Goal: Task Accomplishment & Management: Manage account settings

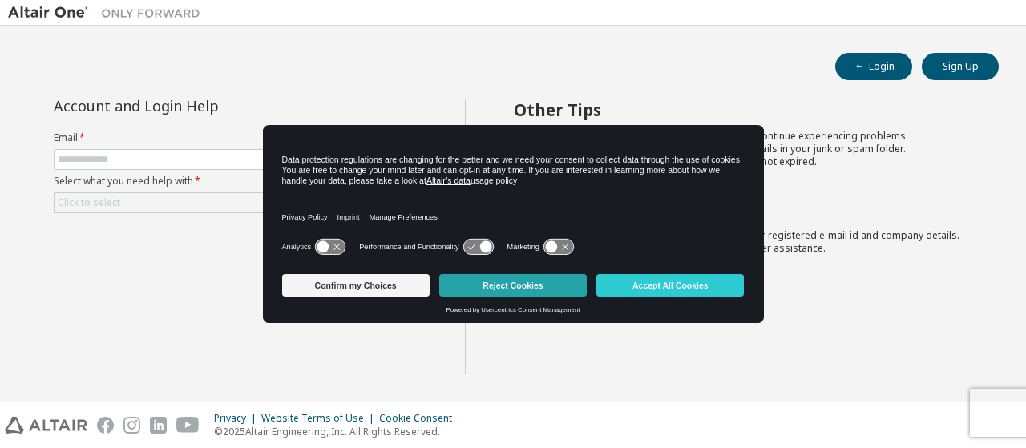
click at [519, 285] on button "Reject Cookies" at bounding box center [512, 285] width 147 height 22
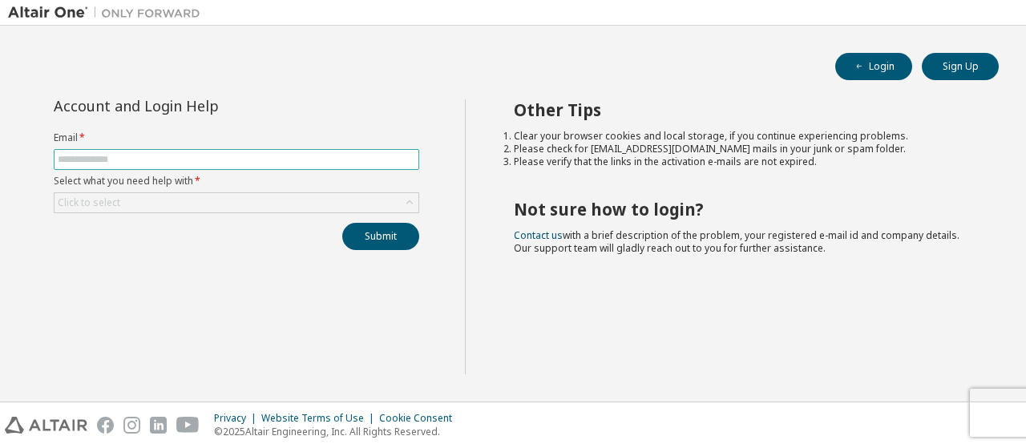
click at [162, 155] on input "text" at bounding box center [236, 159] width 357 height 13
type input "*"
type input "**********"
click at [375, 232] on button "Submit" at bounding box center [380, 236] width 77 height 27
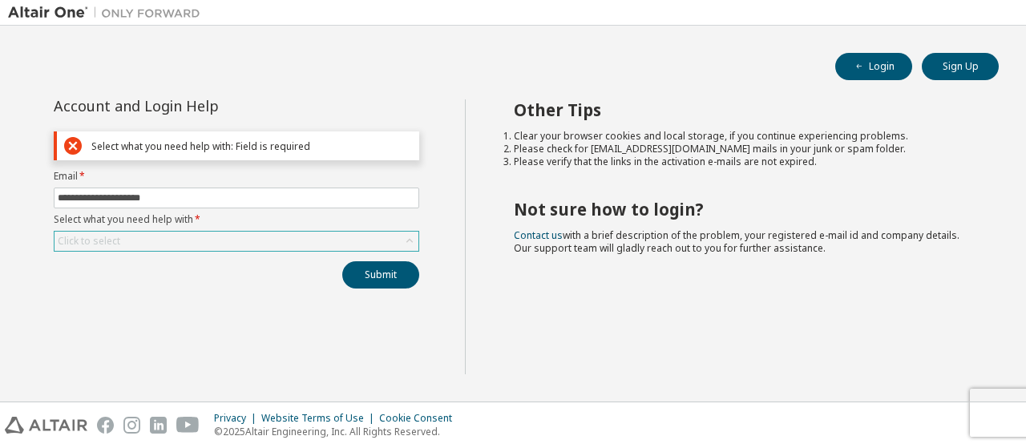
click at [285, 242] on div "Click to select" at bounding box center [236, 241] width 364 height 19
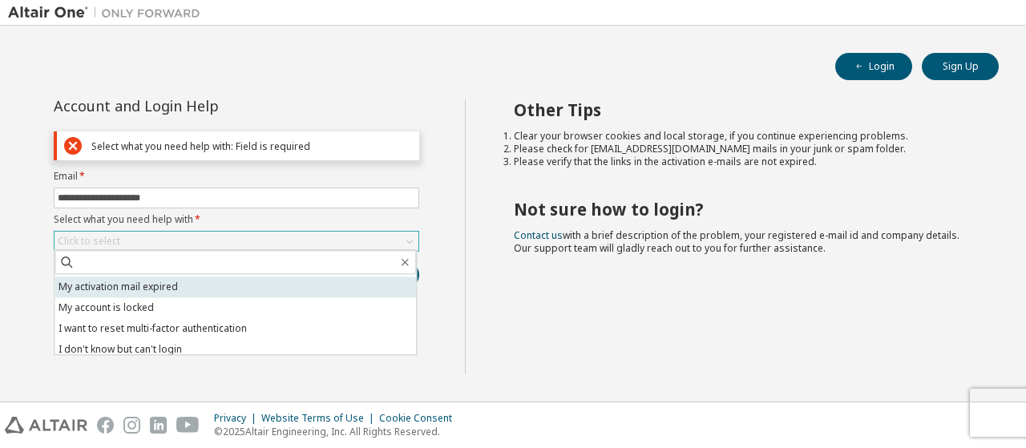
scroll to position [45, 0]
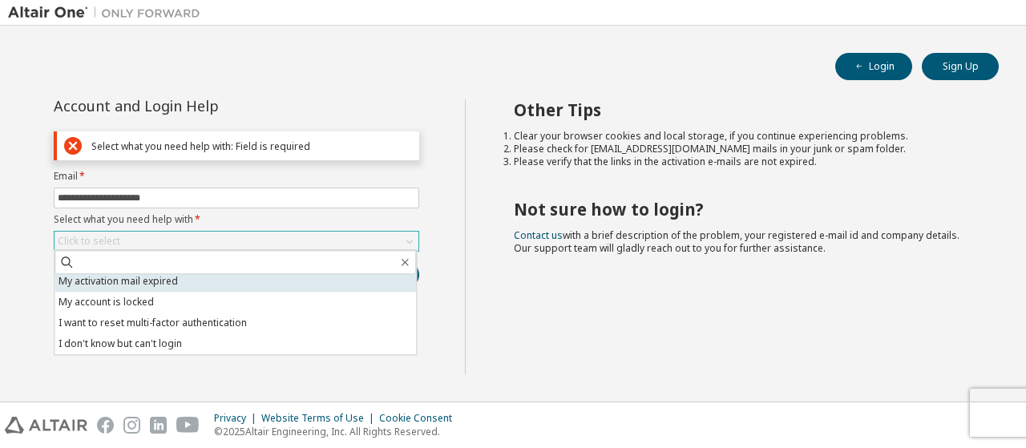
click at [197, 334] on li "I don't know but can't login" at bounding box center [234, 343] width 361 height 21
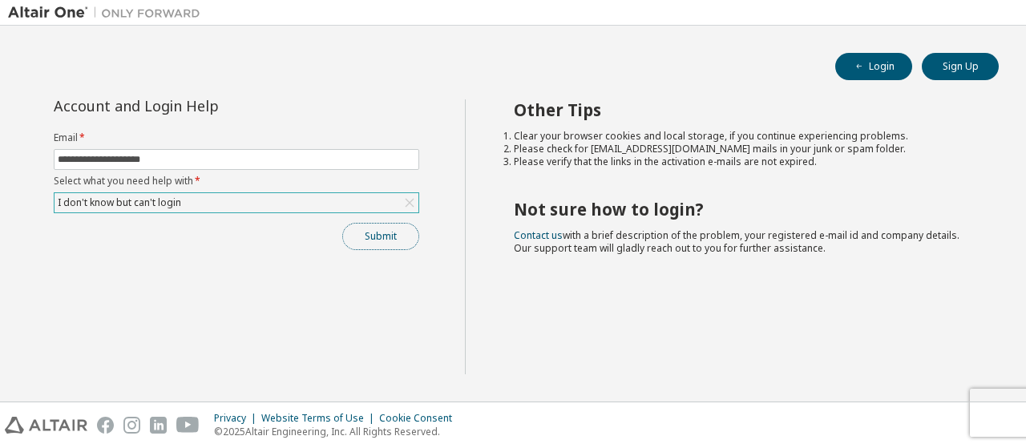
click at [413, 240] on button "Submit" at bounding box center [380, 236] width 77 height 27
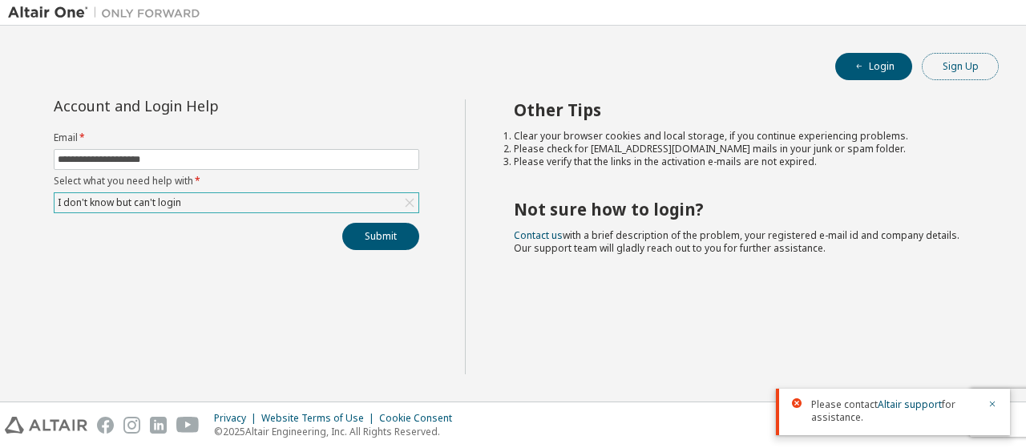
click at [944, 70] on button "Sign Up" at bounding box center [959, 66] width 77 height 27
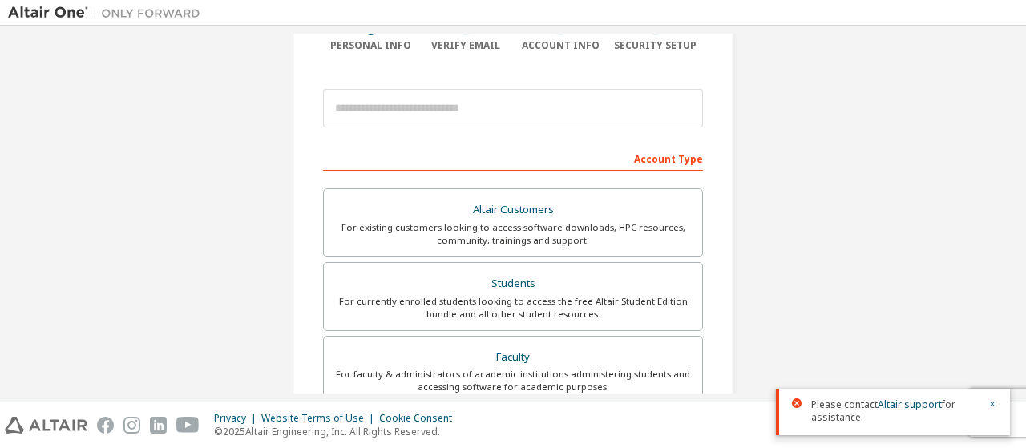
scroll to position [144, 0]
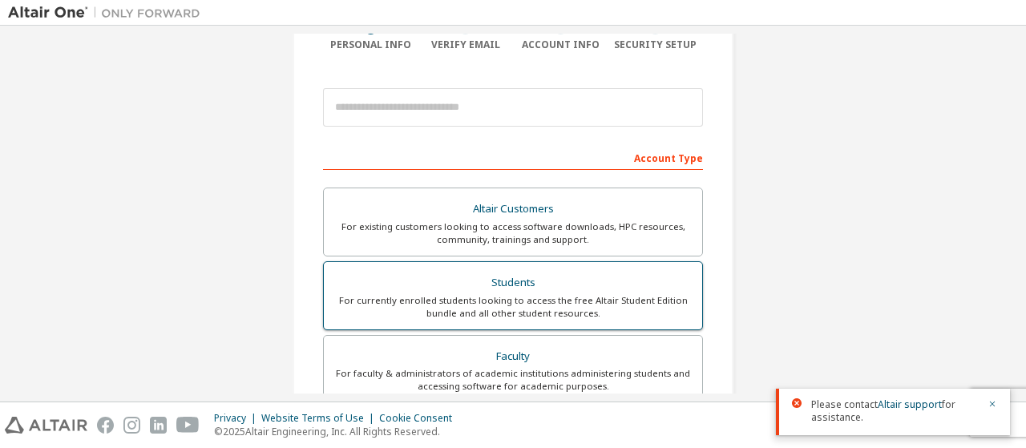
click at [603, 284] on div "Students" at bounding box center [512, 283] width 359 height 22
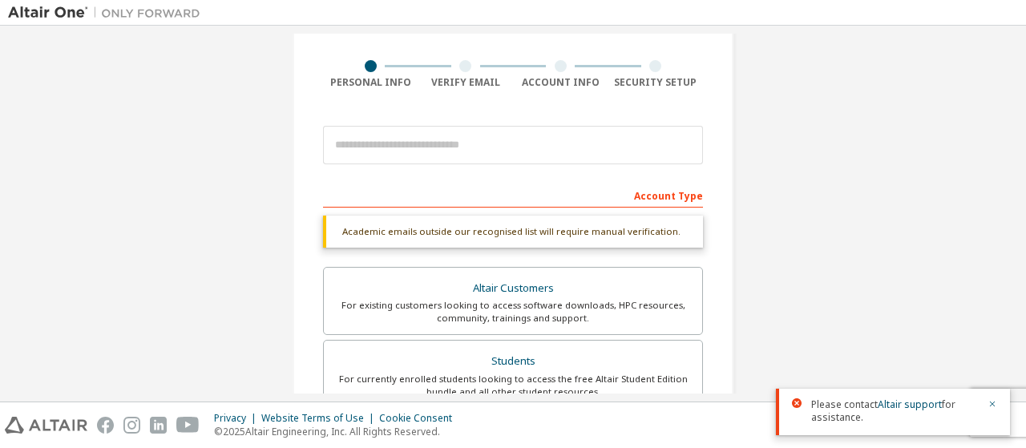
scroll to position [110, 0]
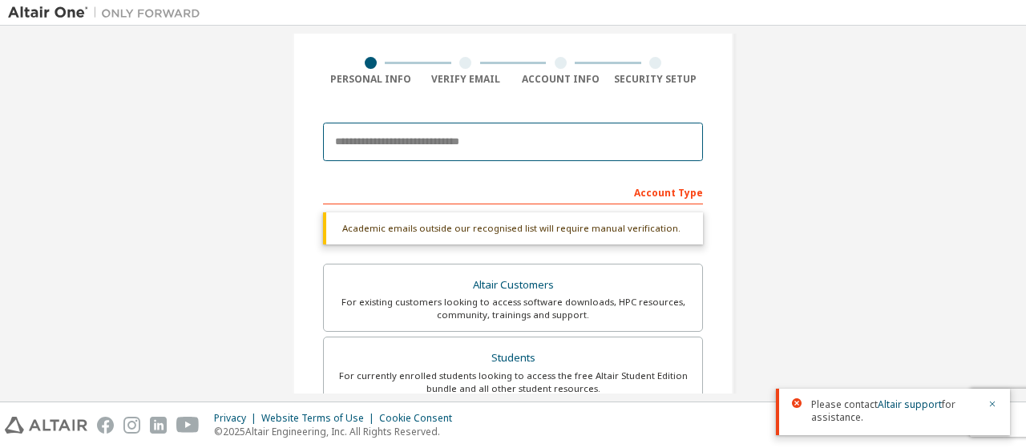
click at [601, 140] on input "email" at bounding box center [513, 142] width 380 height 38
type input "**********"
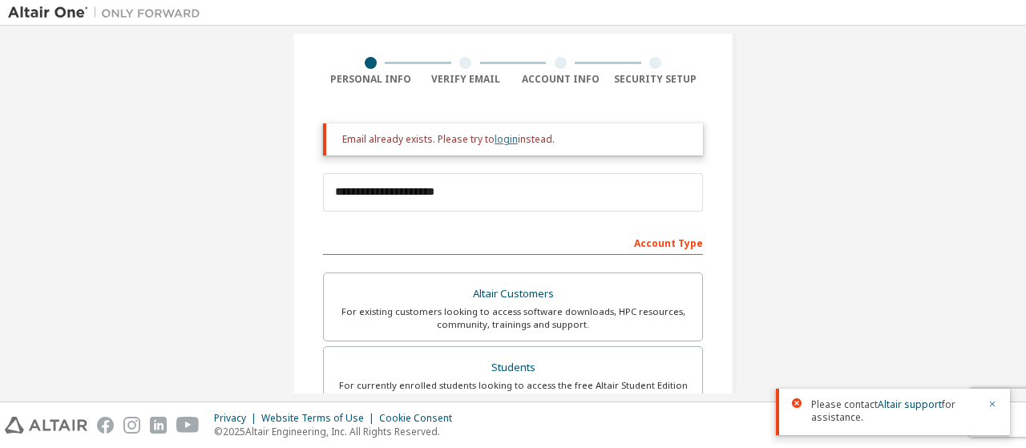
click at [498, 140] on link "login" at bounding box center [505, 139] width 23 height 14
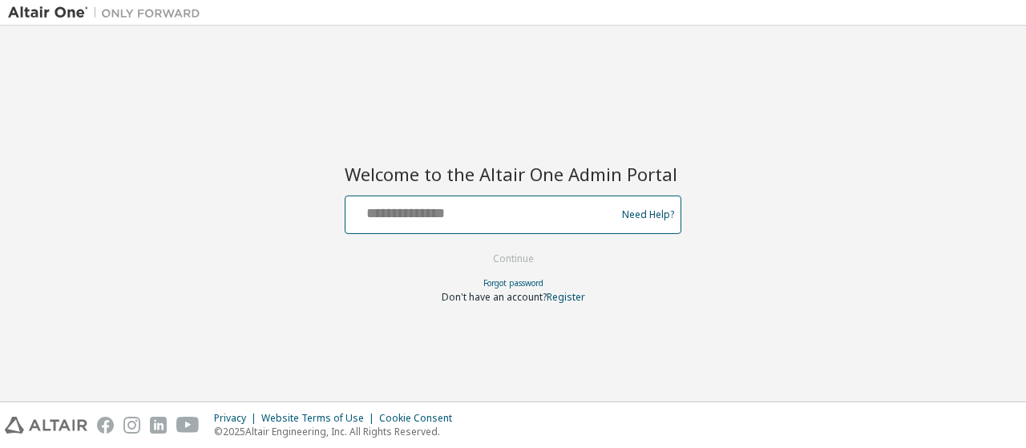
click at [488, 220] on input "text" at bounding box center [483, 211] width 262 height 23
type input "**********"
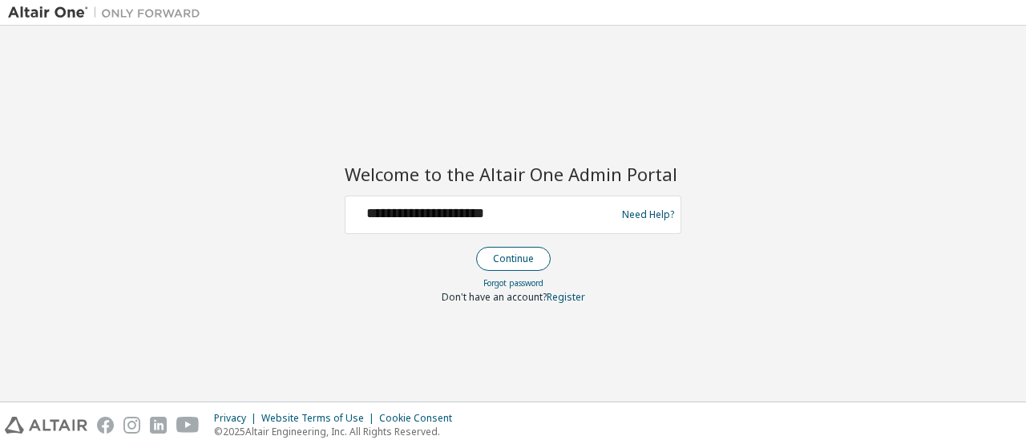
click at [521, 261] on button "Continue" at bounding box center [513, 259] width 75 height 24
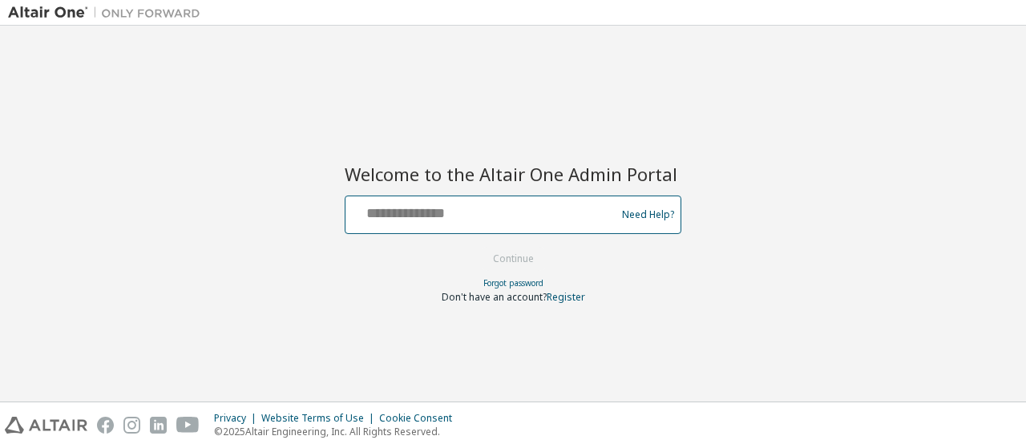
click at [471, 208] on input "text" at bounding box center [483, 211] width 262 height 23
type input "**********"
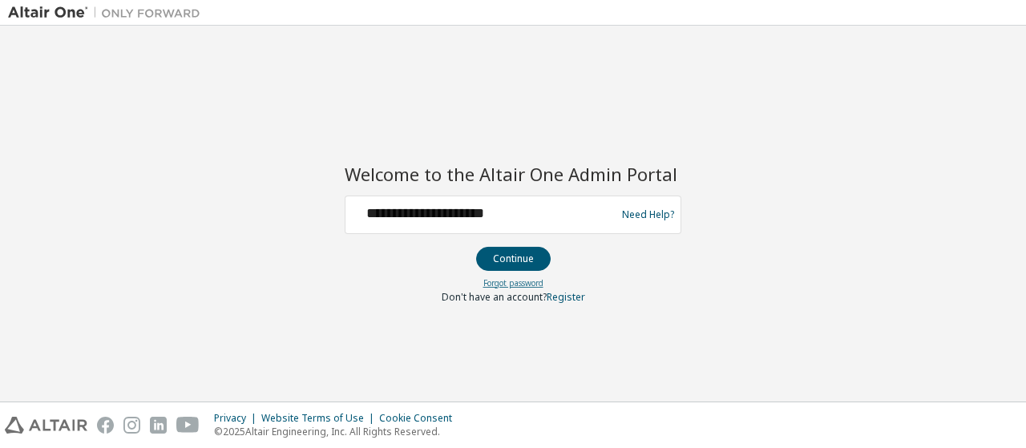
click at [508, 277] on link "Forgot password" at bounding box center [513, 282] width 60 height 11
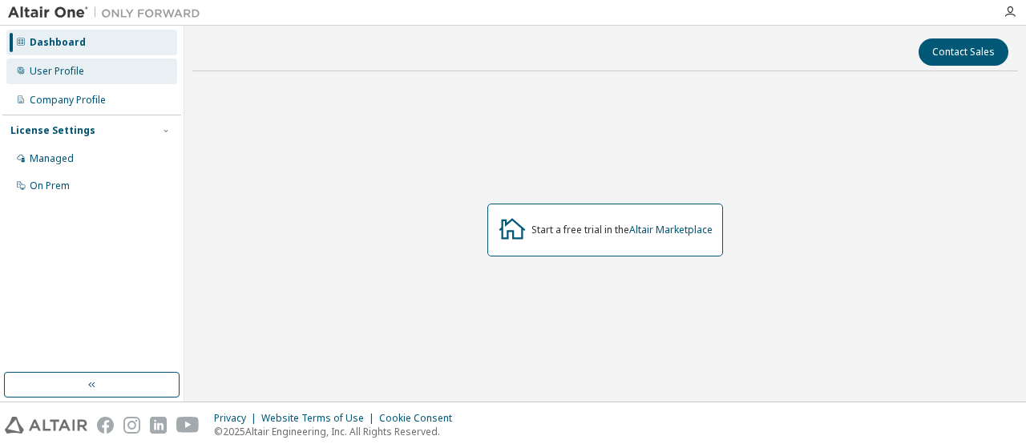
click at [94, 76] on div "User Profile" at bounding box center [91, 71] width 171 height 26
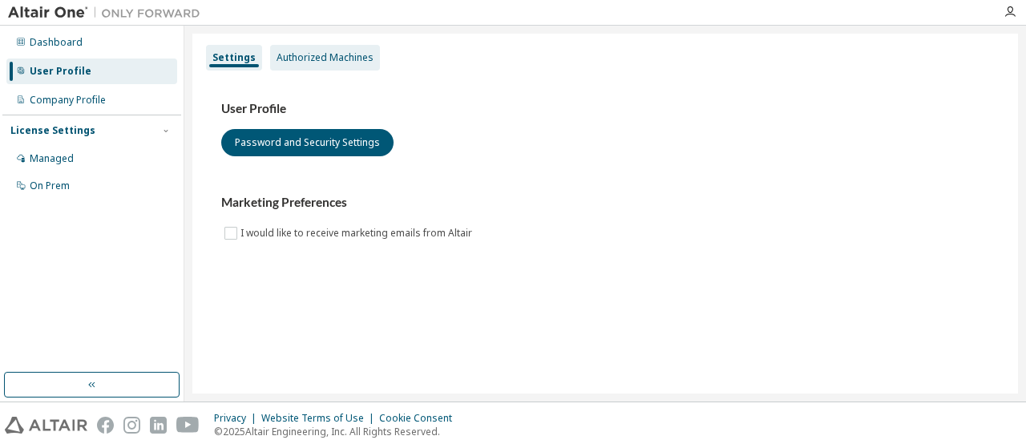
click at [337, 52] on div "Authorized Machines" at bounding box center [324, 57] width 97 height 13
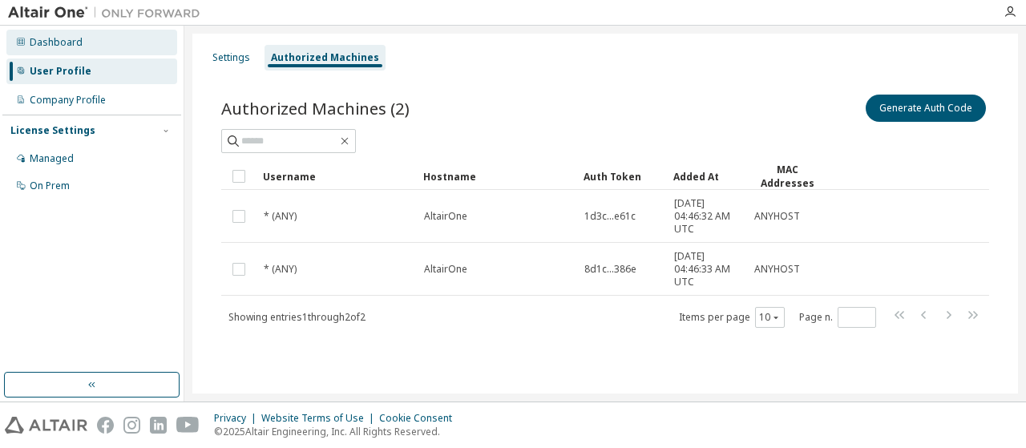
click at [43, 42] on div "Dashboard" at bounding box center [56, 42] width 53 height 13
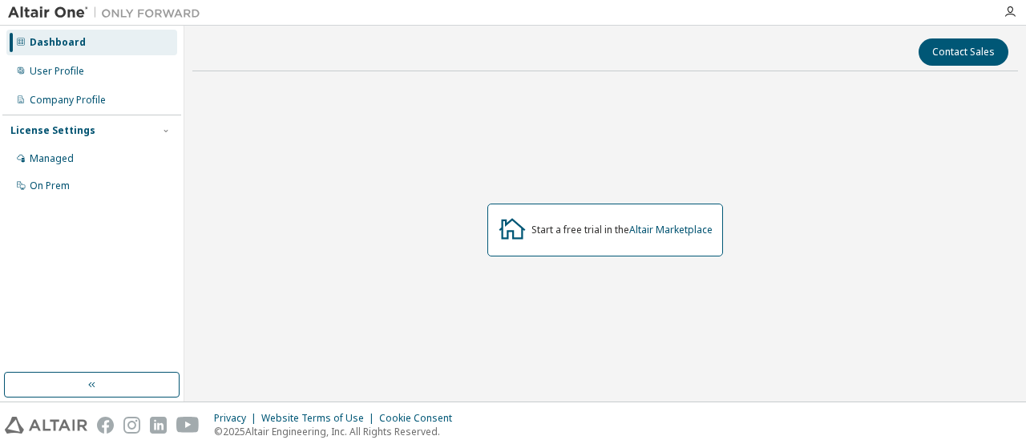
drag, startPoint x: 38, startPoint y: 0, endPoint x: 1008, endPoint y: 18, distance: 969.7
click at [1008, 18] on div at bounding box center [1010, 12] width 32 height 24
click at [1011, 7] on icon "button" at bounding box center [1009, 12] width 13 height 13
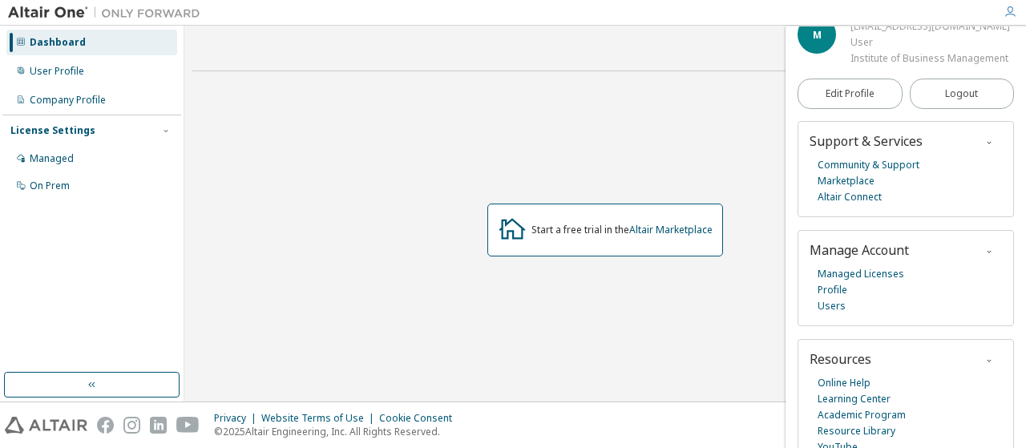
scroll to position [34, 0]
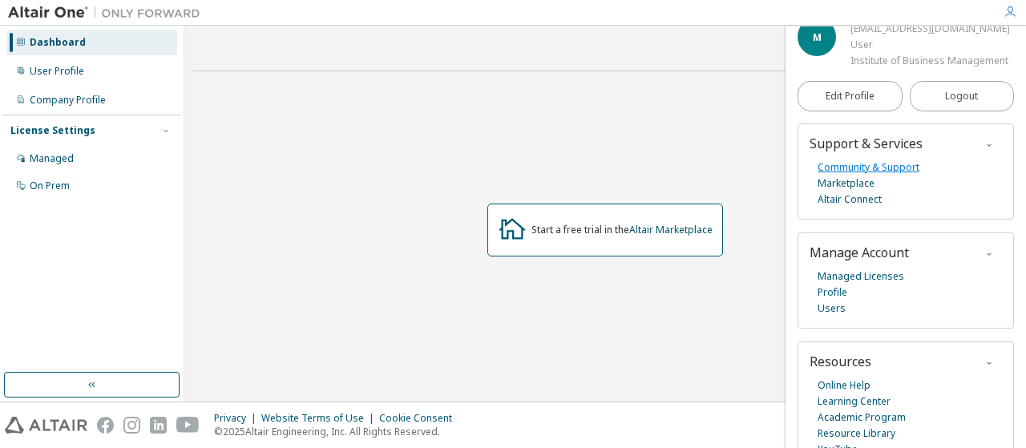
click at [887, 169] on link "Community & Support" at bounding box center [868, 167] width 102 height 16
